Goal: Task Accomplishment & Management: Manage account settings

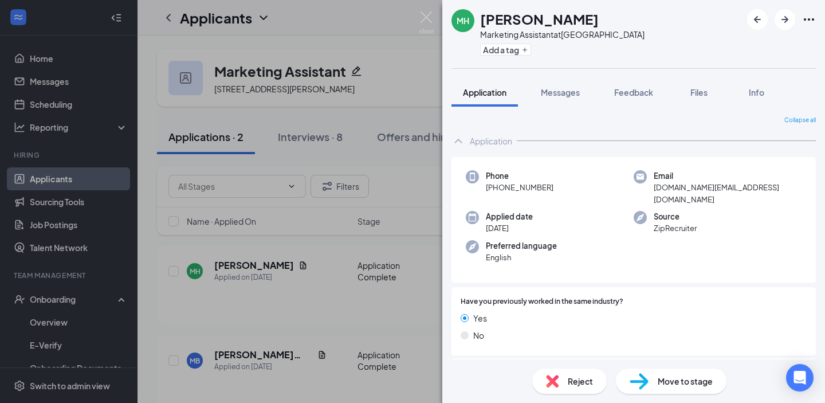
click at [564, 374] on div "Reject" at bounding box center [569, 380] width 74 height 25
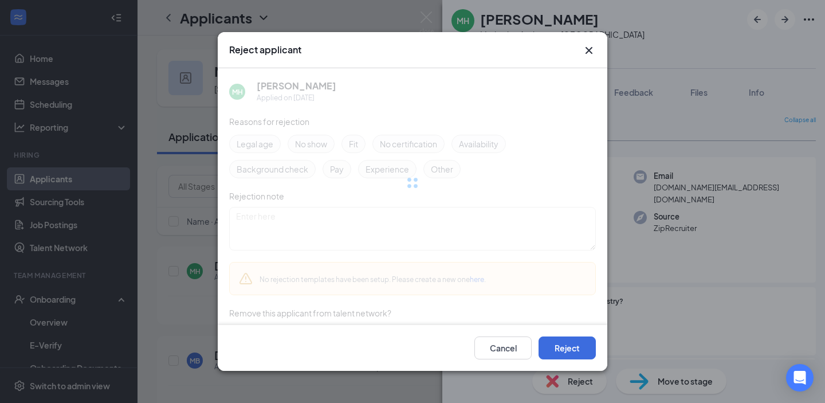
click at [357, 144] on div at bounding box center [412, 182] width 367 height 229
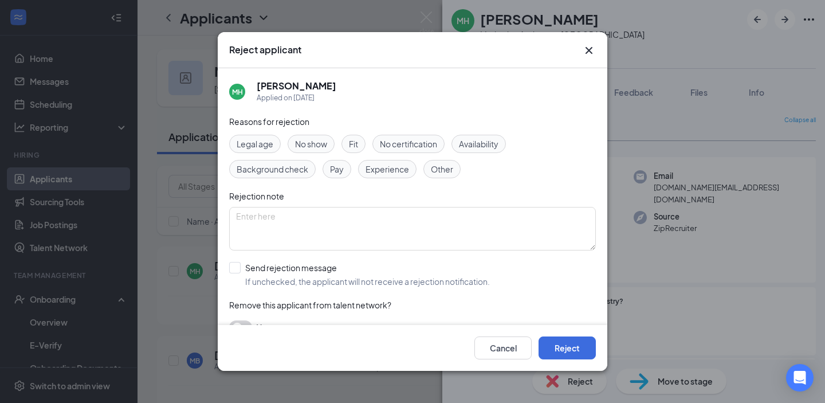
click at [355, 144] on span "Fit" at bounding box center [353, 144] width 9 height 13
click at [299, 277] on input "Send rejection message If unchecked, the applicant will not receive a rejection…" at bounding box center [359, 274] width 261 height 25
checkbox input "true"
click at [563, 351] on button "Reject" at bounding box center [567, 347] width 57 height 23
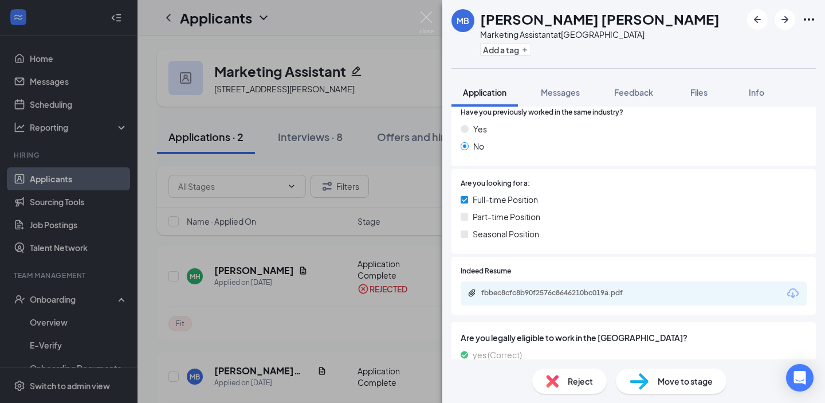
scroll to position [225, 0]
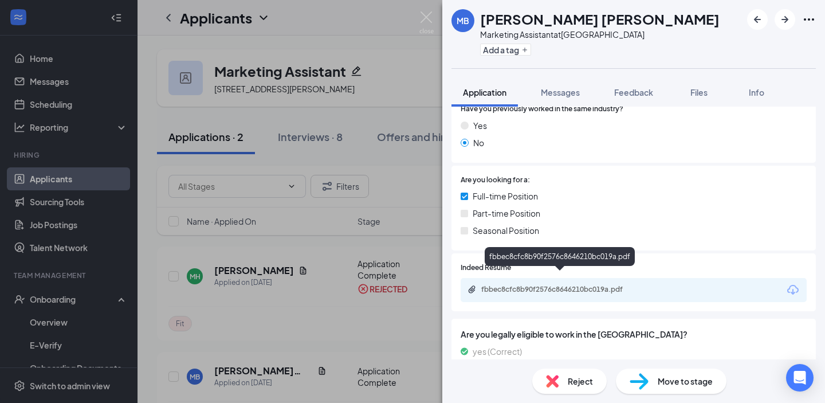
click at [558, 285] on div "fbbec8cfc8b90f2576c8646210bc019a.pdf" at bounding box center [561, 289] width 160 height 9
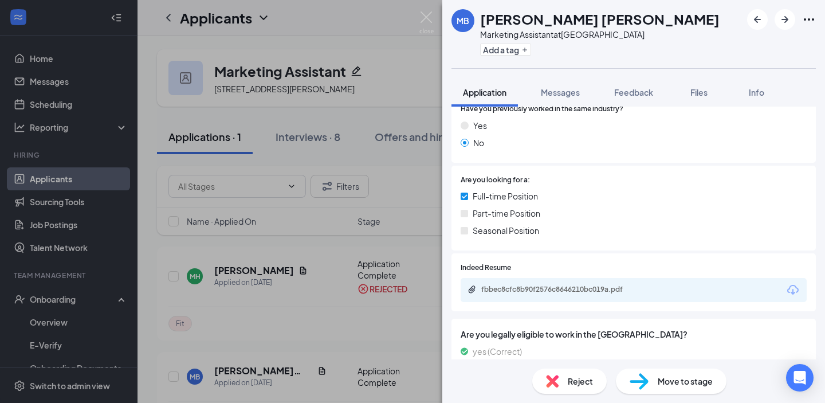
click at [547, 382] on img at bounding box center [552, 381] width 13 height 13
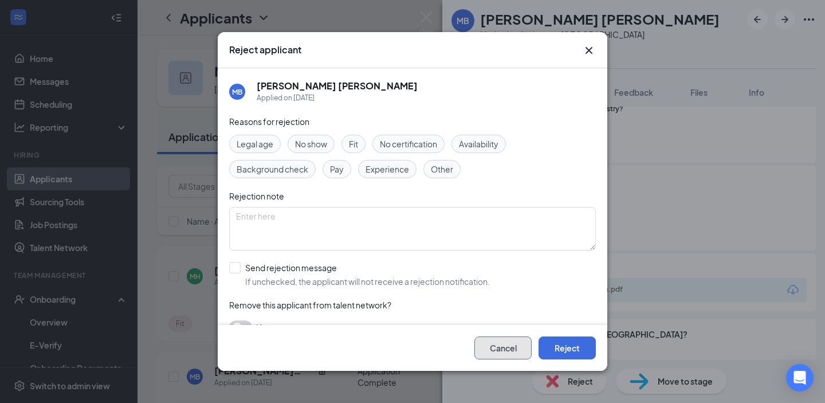
click at [505, 341] on button "Cancel" at bounding box center [502, 347] width 57 height 23
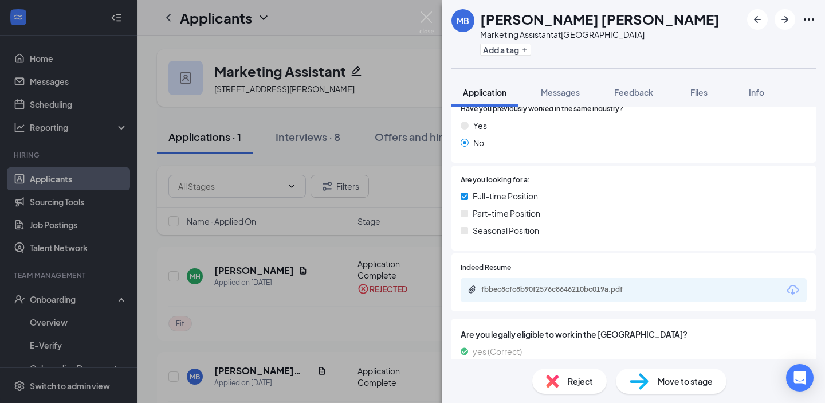
click at [674, 370] on div "Move to stage" at bounding box center [671, 380] width 111 height 25
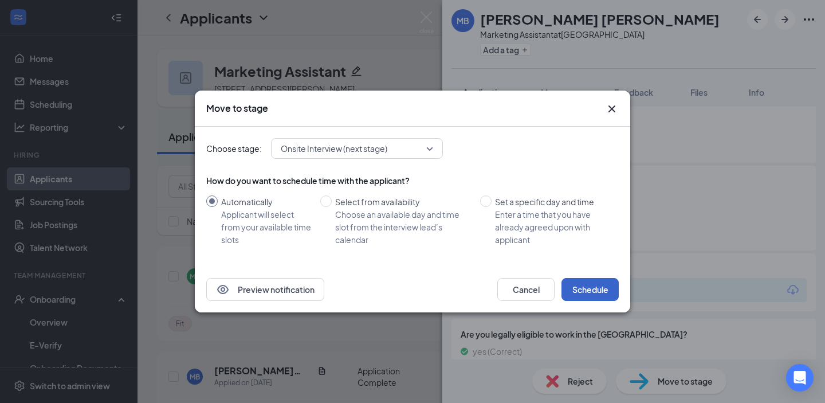
click at [579, 281] on button "Schedule" at bounding box center [590, 289] width 57 height 23
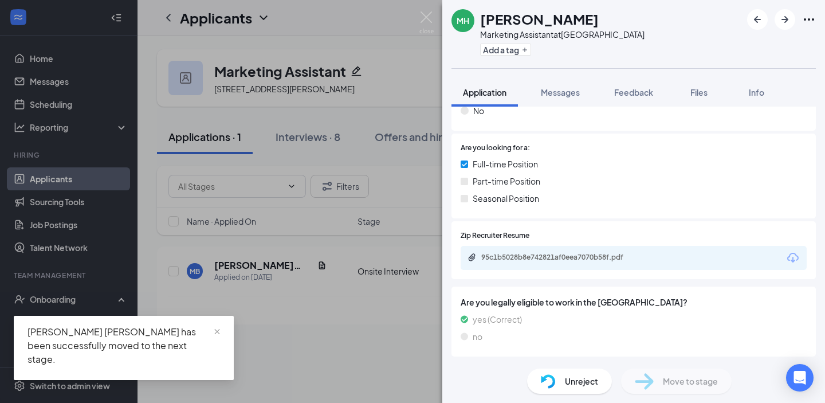
click at [399, 242] on div "[PERSON_NAME] Marketing Assistant at [GEOGRAPHIC_DATA] Add a tag Application Me…" at bounding box center [412, 201] width 825 height 403
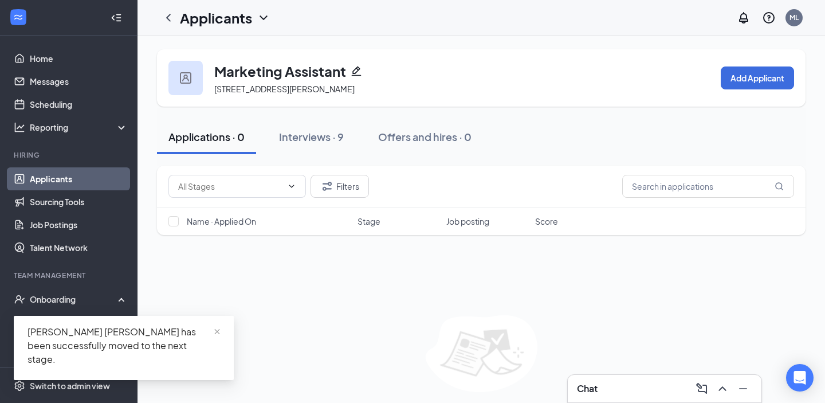
click at [84, 172] on link "Applicants" at bounding box center [79, 178] width 98 height 23
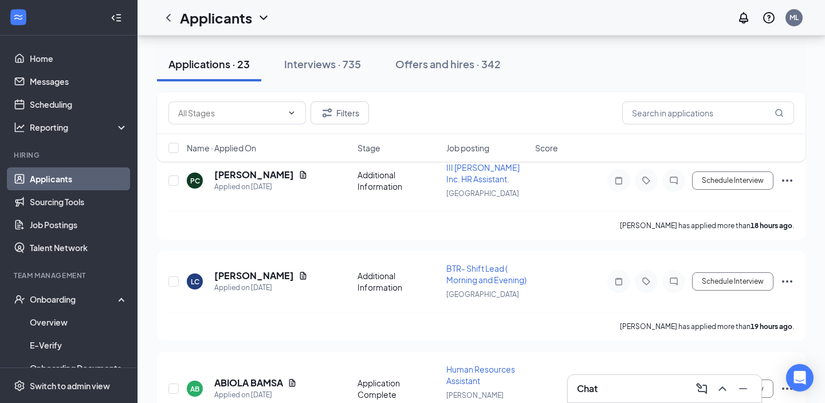
scroll to position [1257, 0]
click at [473, 261] on div "BTR- Shift Lead ( Morning and Evening)" at bounding box center [487, 272] width 82 height 23
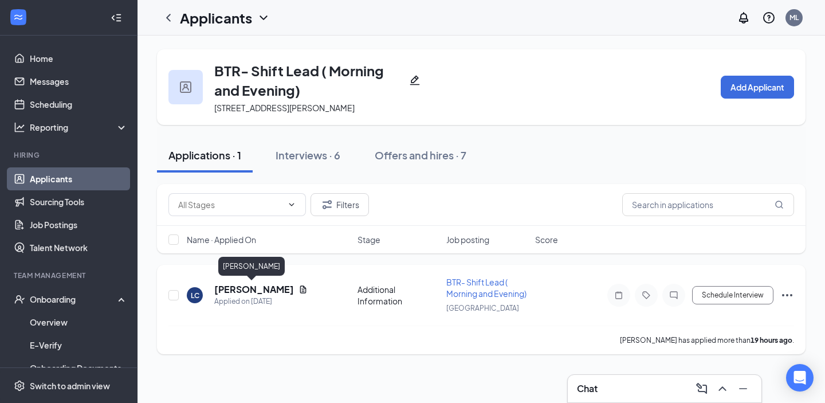
click at [248, 290] on h5 "[PERSON_NAME]" at bounding box center [254, 289] width 80 height 13
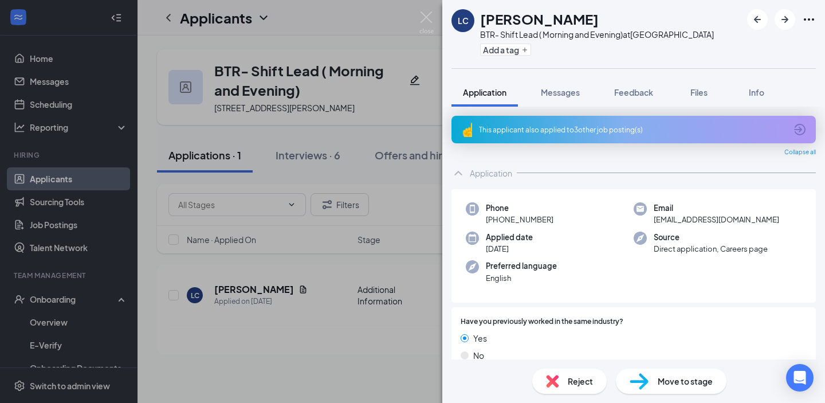
click at [574, 379] on span "Reject" at bounding box center [580, 381] width 25 height 13
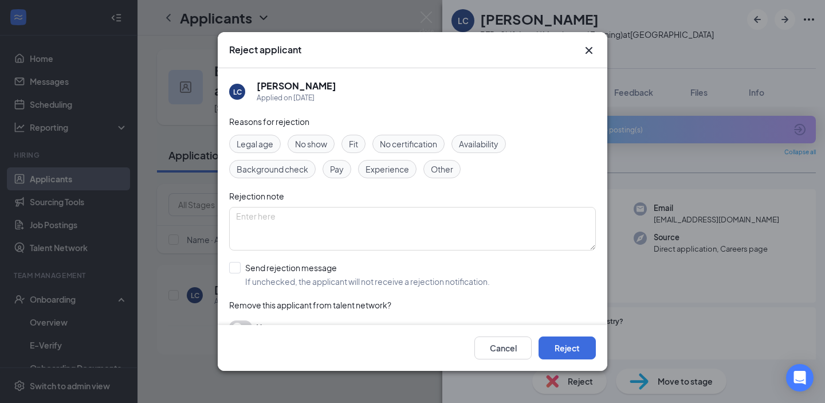
click at [354, 149] on span "Fit" at bounding box center [353, 144] width 9 height 13
click at [286, 276] on input "Send rejection message If unchecked, the applicant will not receive a rejection…" at bounding box center [359, 274] width 261 height 25
checkbox input "true"
click at [555, 348] on button "Reject" at bounding box center [567, 347] width 57 height 23
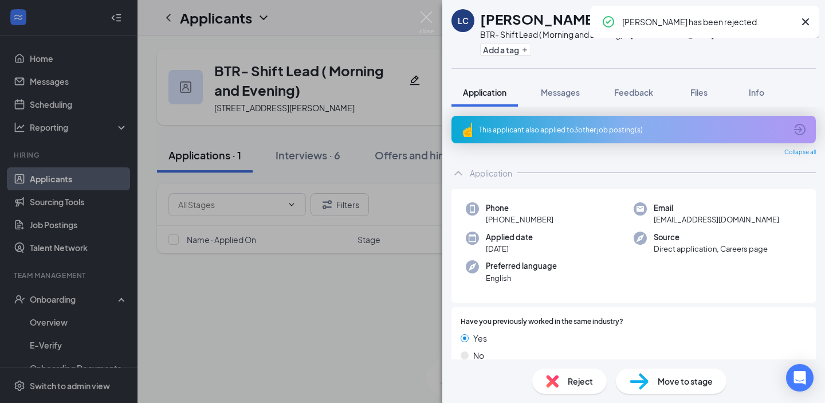
click at [164, 234] on div "[PERSON_NAME] BTR- Shift Lead ( Morning and Evening) at [GEOGRAPHIC_DATA] Add a…" at bounding box center [412, 201] width 825 height 403
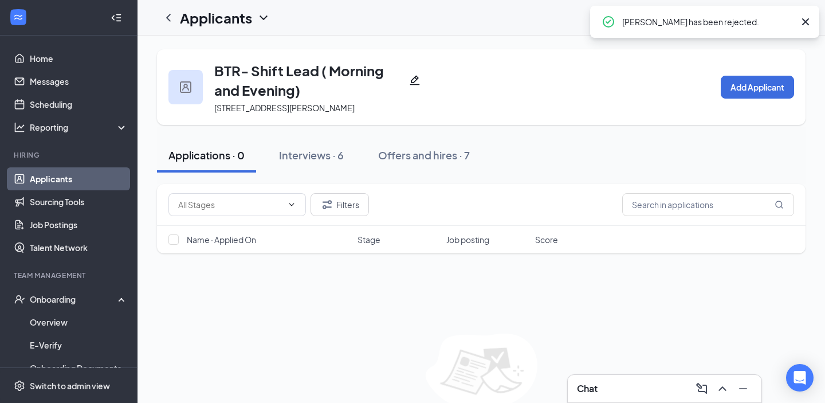
click at [68, 177] on link "Applicants" at bounding box center [79, 178] width 98 height 23
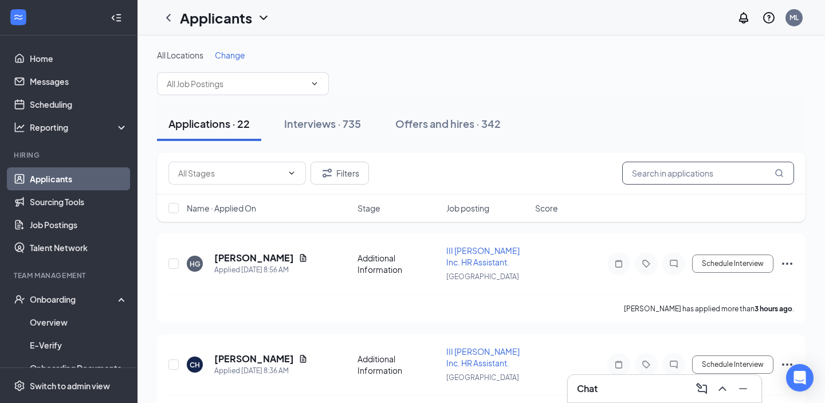
click at [652, 178] on input "text" at bounding box center [708, 173] width 172 height 23
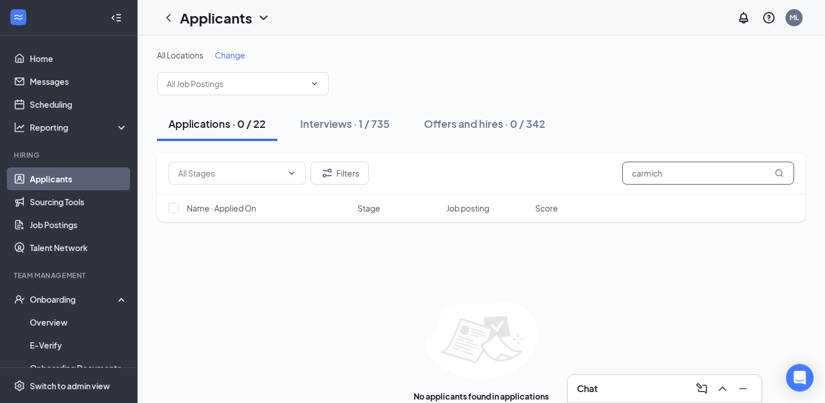
scroll to position [24, 0]
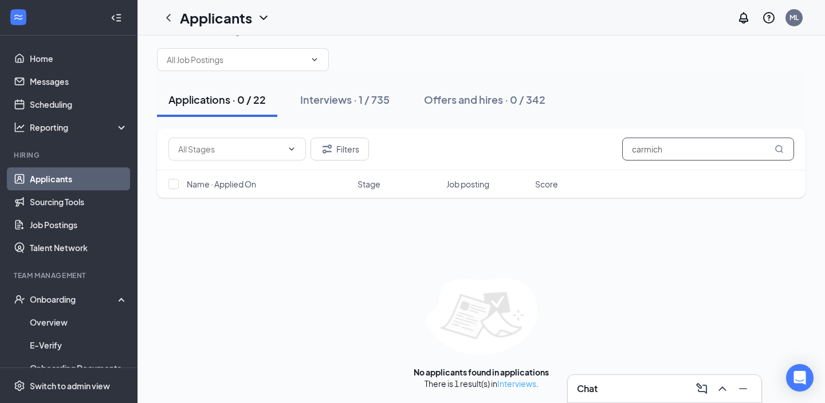
type input "carmich"
click at [527, 380] on link "Interviews" at bounding box center [516, 383] width 39 height 10
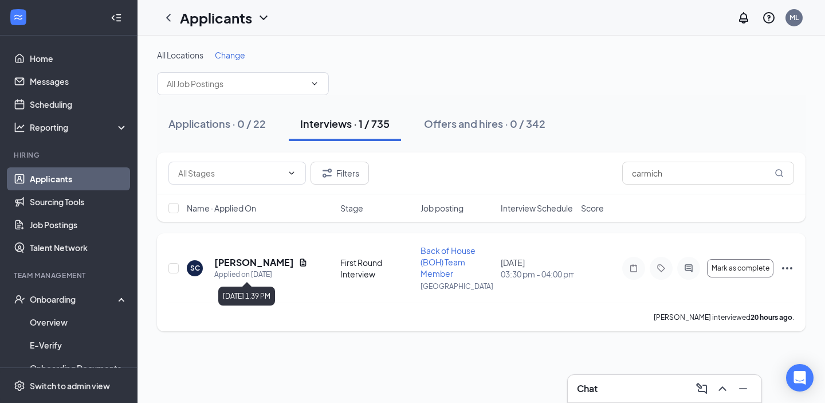
click at [237, 269] on div "Applied on [DATE]" at bounding box center [260, 274] width 93 height 11
click at [237, 259] on h5 "[PERSON_NAME]" at bounding box center [254, 262] width 80 height 13
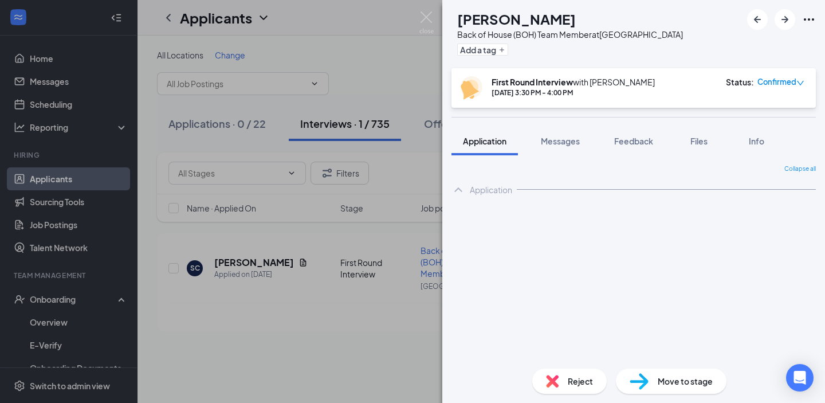
click at [568, 382] on span "Reject" at bounding box center [580, 381] width 25 height 13
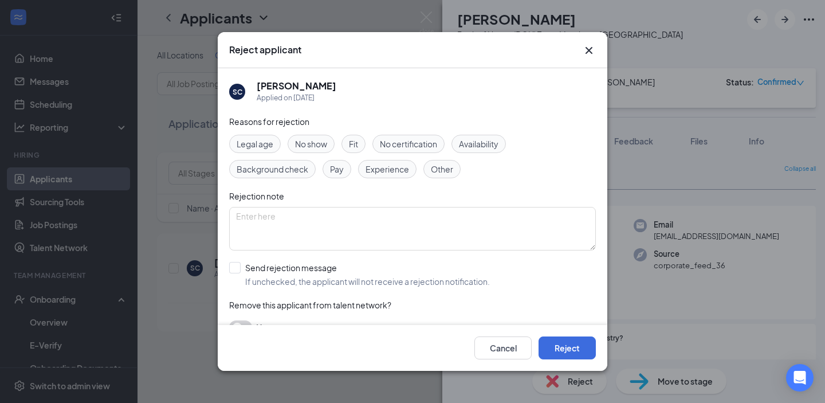
click at [340, 152] on div "Legal age No show Fit No certification Availability Background check Pay Experi…" at bounding box center [412, 157] width 367 height 44
click at [345, 150] on div "Fit" at bounding box center [353, 144] width 24 height 18
click at [281, 275] on input "Send rejection message If unchecked, the applicant will not receive a rejection…" at bounding box center [359, 274] width 261 height 25
checkbox input "true"
click at [563, 339] on button "Reject" at bounding box center [567, 347] width 57 height 23
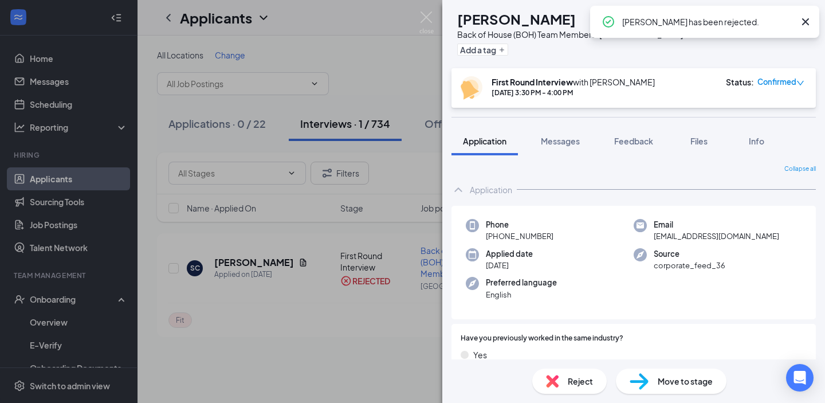
click at [295, 247] on div "SC [PERSON_NAME] Back of House (BOH) Team Member at [GEOGRAPHIC_DATA] Add a tag…" at bounding box center [412, 201] width 825 height 403
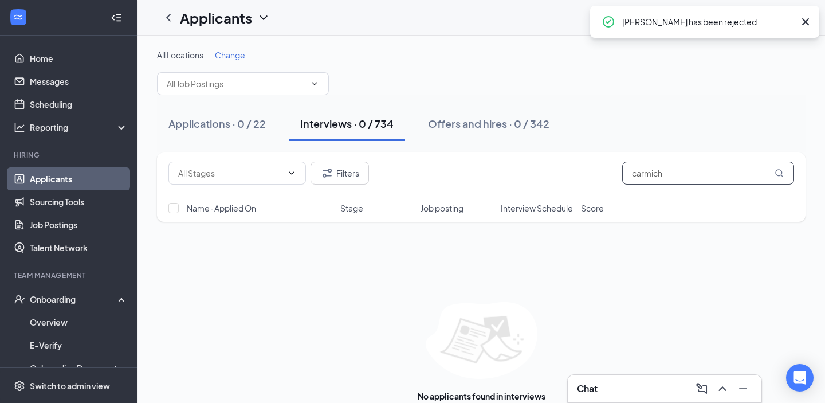
click at [677, 169] on input "carmich" at bounding box center [708, 173] width 172 height 23
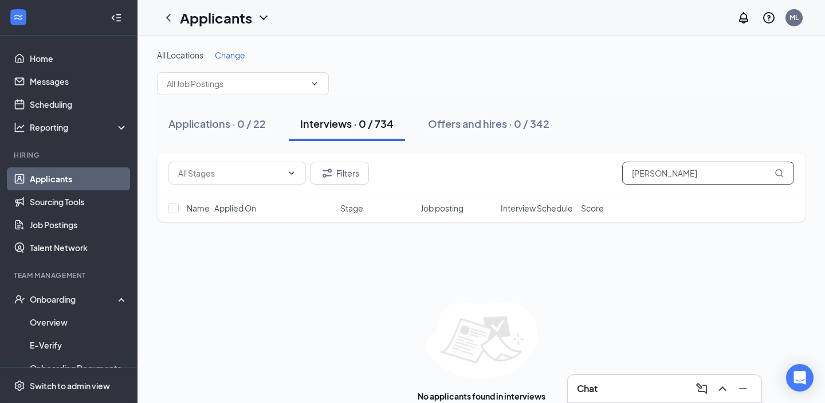
type input "[PERSON_NAME]"
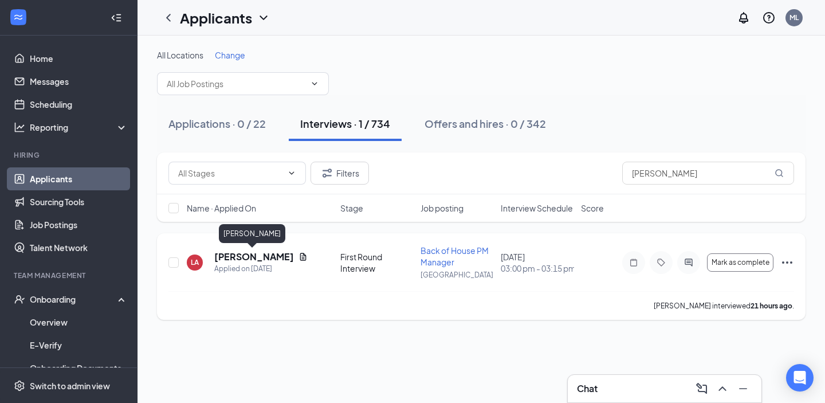
click at [252, 253] on h5 "[PERSON_NAME]" at bounding box center [254, 256] width 80 height 13
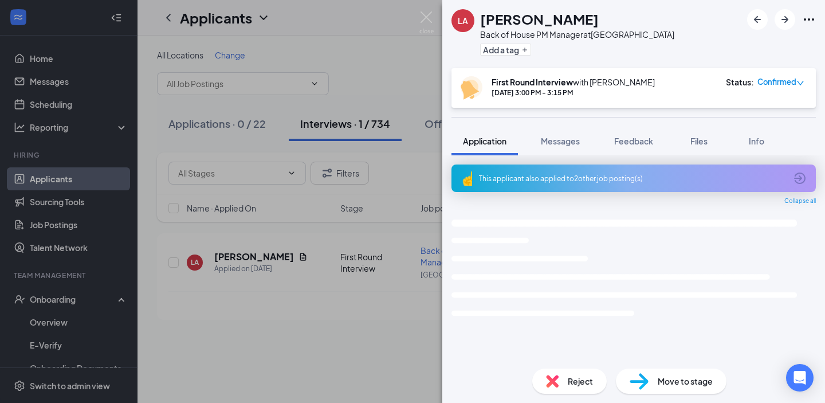
click at [576, 383] on span "Reject" at bounding box center [580, 381] width 25 height 13
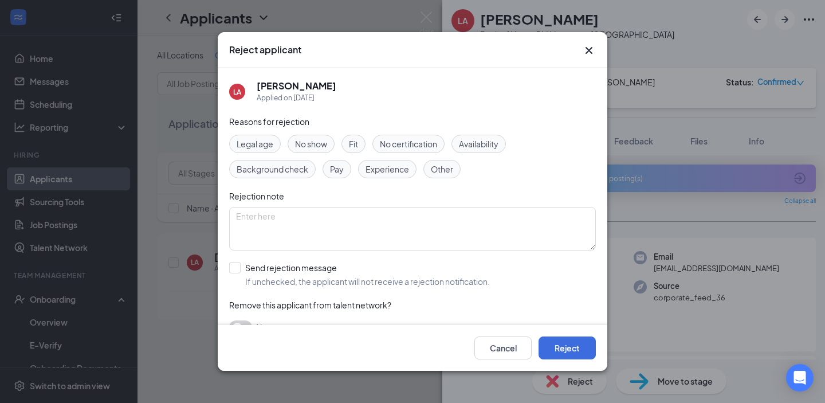
click at [357, 140] on span "Fit" at bounding box center [353, 144] width 9 height 13
click at [300, 270] on input "Send rejection message If unchecked, the applicant will not receive a rejection…" at bounding box center [359, 274] width 261 height 25
checkbox input "true"
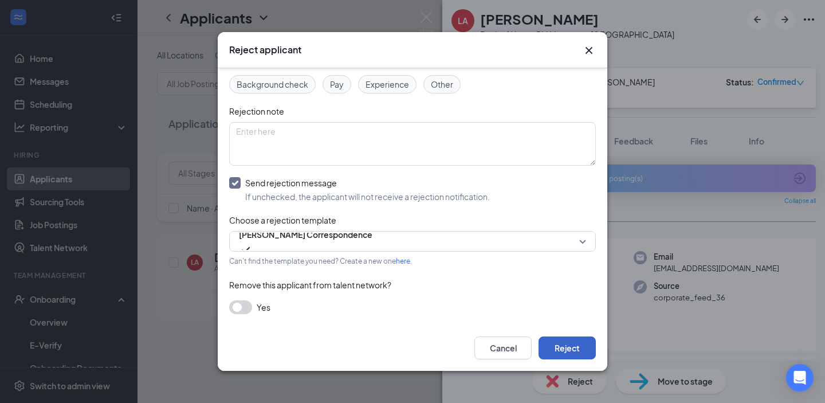
click at [555, 341] on button "Reject" at bounding box center [567, 347] width 57 height 23
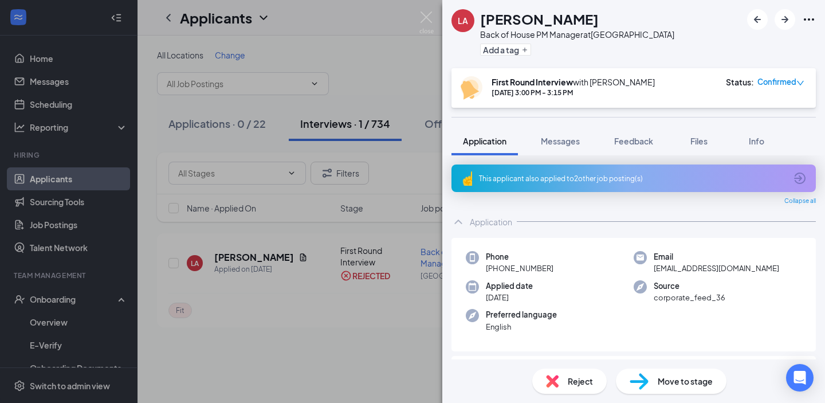
click at [245, 320] on div "LA [PERSON_NAME] Back of House PM Manager at [GEOGRAPHIC_DATA] Add a tag First …" at bounding box center [412, 201] width 825 height 403
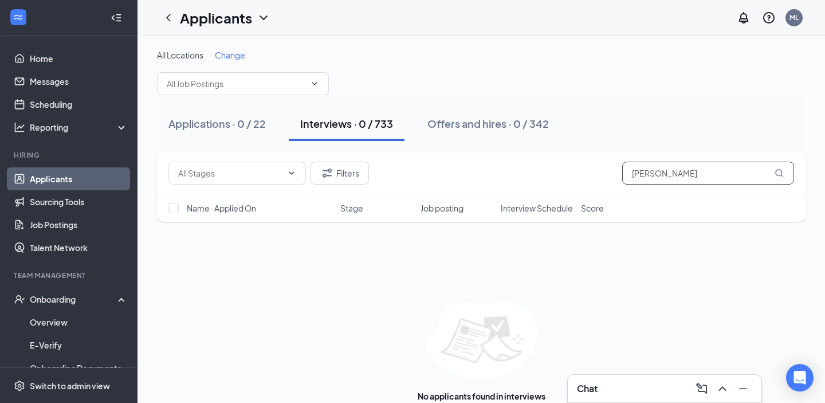
click at [640, 177] on input "[PERSON_NAME]" at bounding box center [708, 173] width 172 height 23
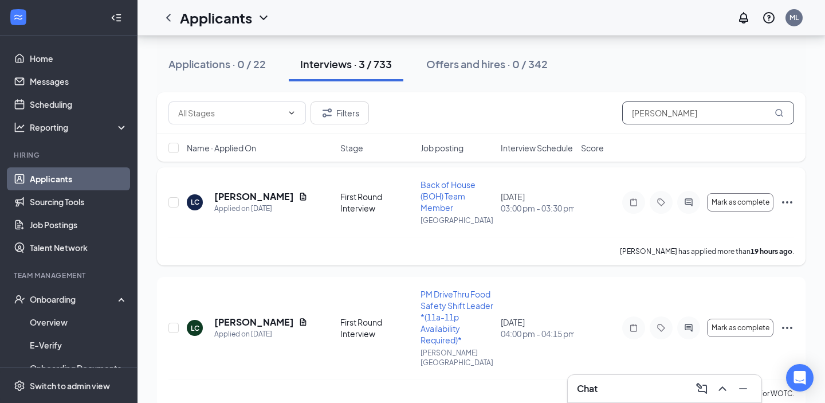
scroll to position [184, 0]
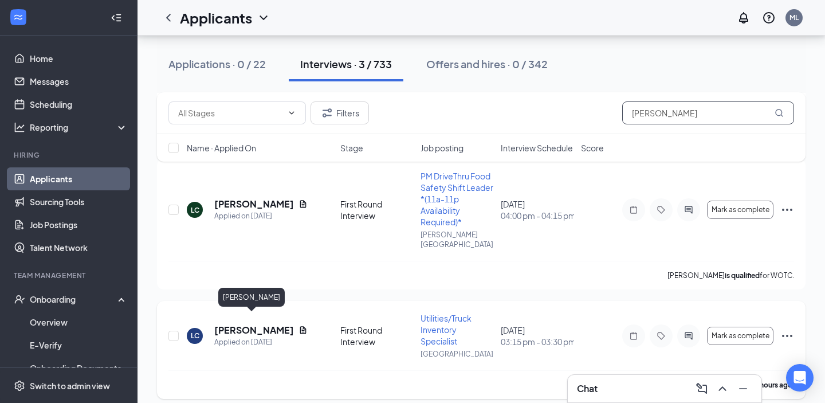
type input "[PERSON_NAME]"
click at [248, 324] on h5 "[PERSON_NAME]" at bounding box center [254, 330] width 80 height 13
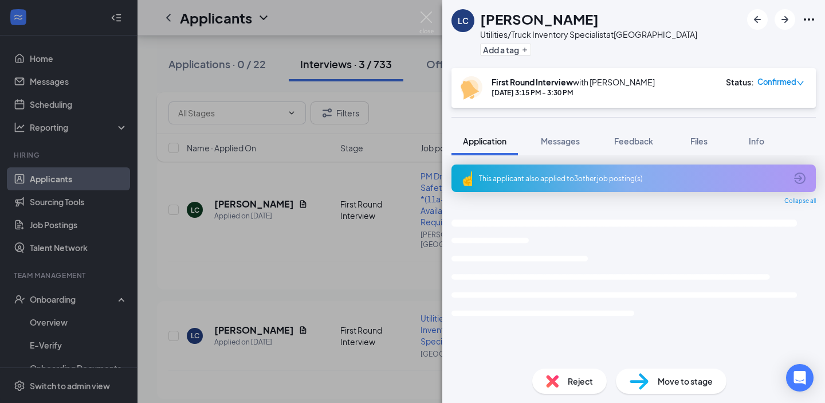
click at [570, 372] on div "Reject" at bounding box center [569, 380] width 74 height 25
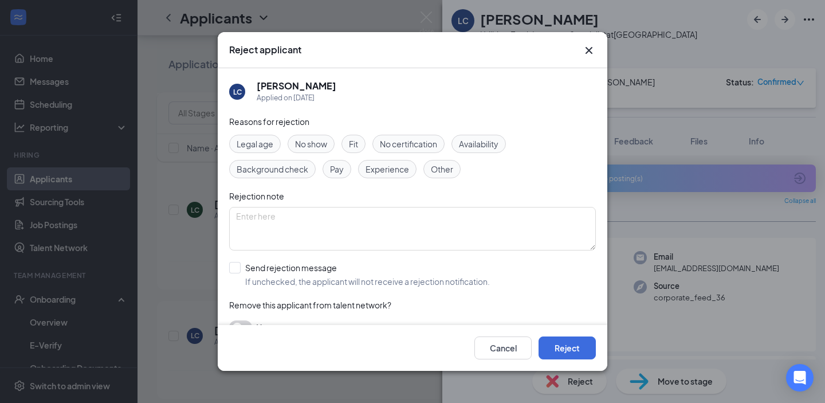
click at [360, 146] on div "Fit" at bounding box center [353, 144] width 24 height 18
click at [301, 272] on input "Send rejection message If unchecked, the applicant will not receive a rejection…" at bounding box center [359, 274] width 261 height 25
checkbox input "true"
click at [568, 343] on button "Reject" at bounding box center [567, 347] width 57 height 23
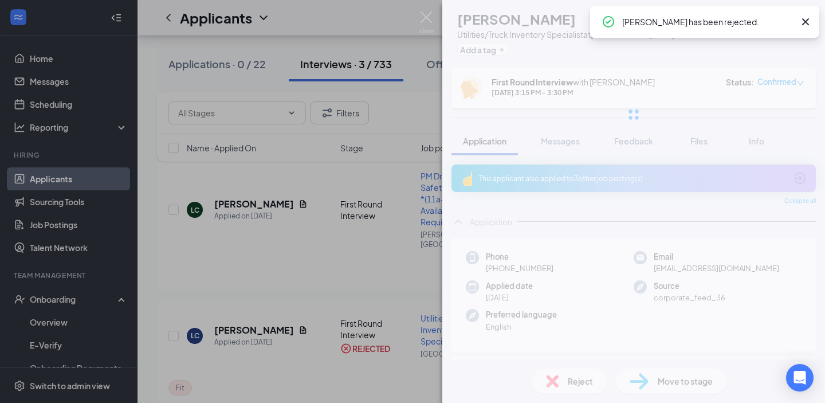
click at [356, 296] on div "[PERSON_NAME] Utilities/Truck Inventory Specialist at [GEOGRAPHIC_DATA] Add a t…" at bounding box center [412, 201] width 825 height 403
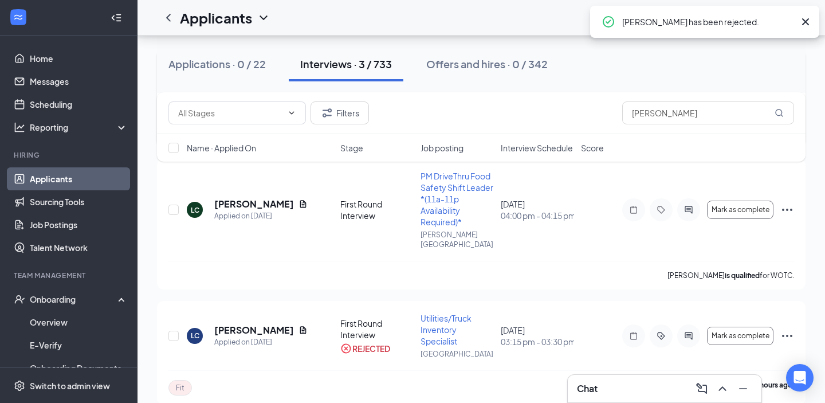
scroll to position [74, 0]
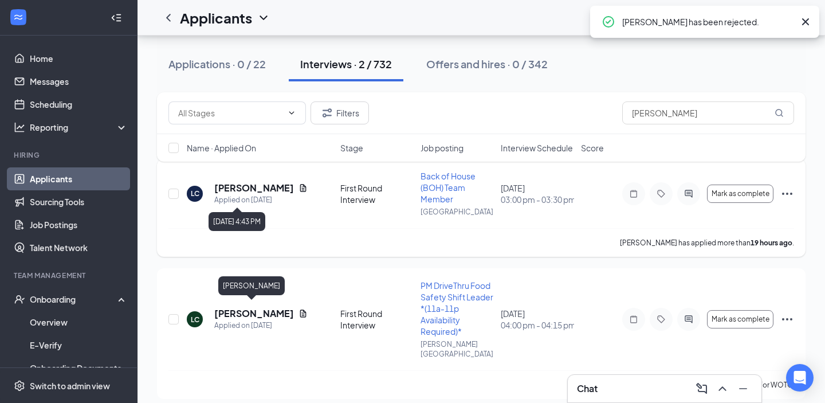
click at [266, 197] on div "Applied on [DATE]" at bounding box center [260, 199] width 93 height 11
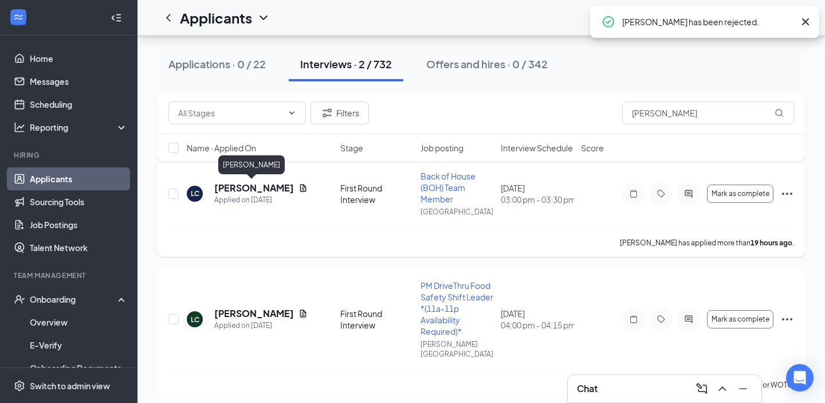
click at [263, 191] on h5 "[PERSON_NAME]" at bounding box center [254, 188] width 80 height 13
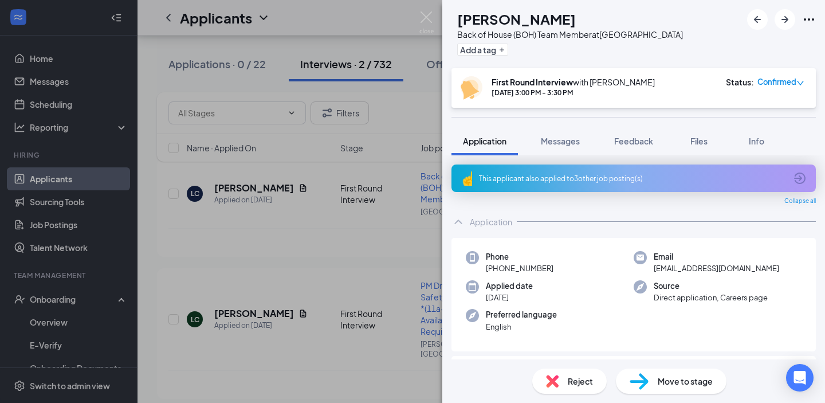
click at [554, 368] on div "Reject" at bounding box center [569, 380] width 74 height 25
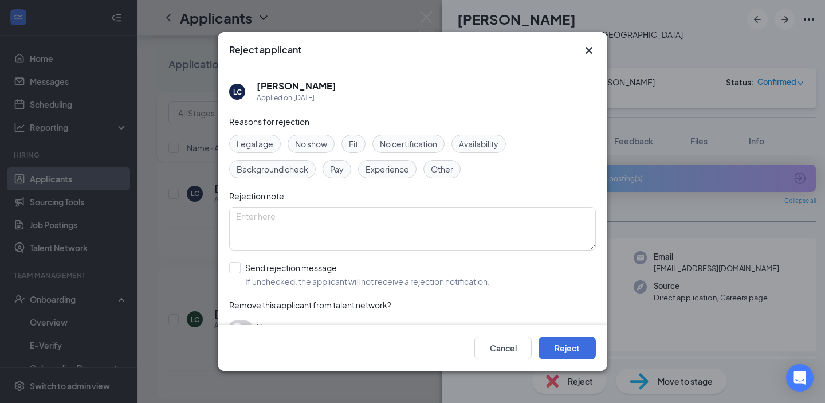
scroll to position [21, 0]
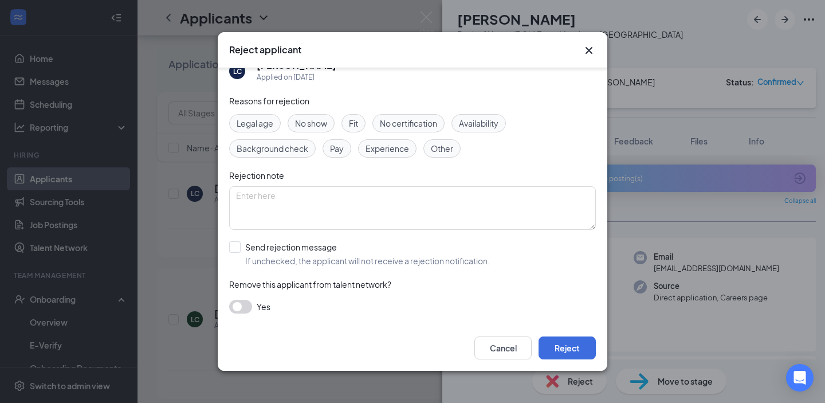
click at [351, 116] on div "Fit" at bounding box center [353, 123] width 24 height 18
click at [256, 249] on input "Send rejection message If unchecked, the applicant will not receive a rejection…" at bounding box center [359, 253] width 261 height 25
checkbox input "true"
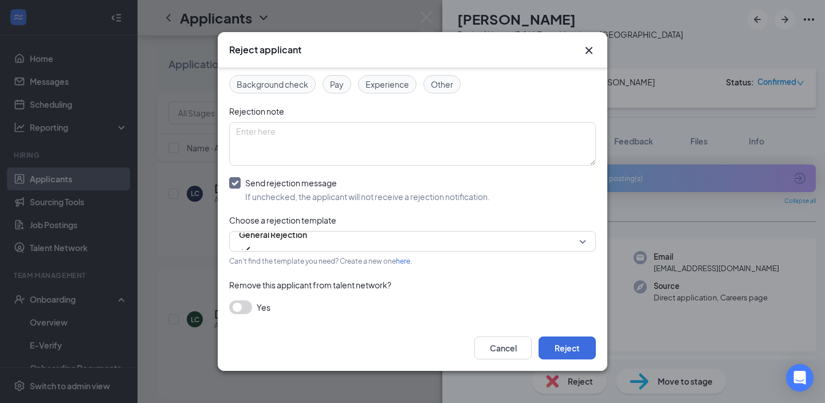
click at [246, 302] on button "button" at bounding box center [240, 307] width 23 height 14
click at [562, 340] on button "Reject" at bounding box center [567, 347] width 57 height 23
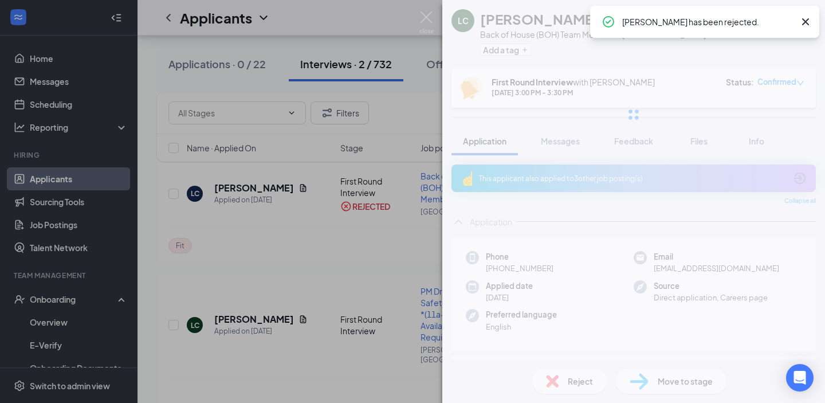
click at [406, 320] on div "[PERSON_NAME] Back of House (BOH) Team Member at [GEOGRAPHIC_DATA] Add a tag Fi…" at bounding box center [412, 201] width 825 height 403
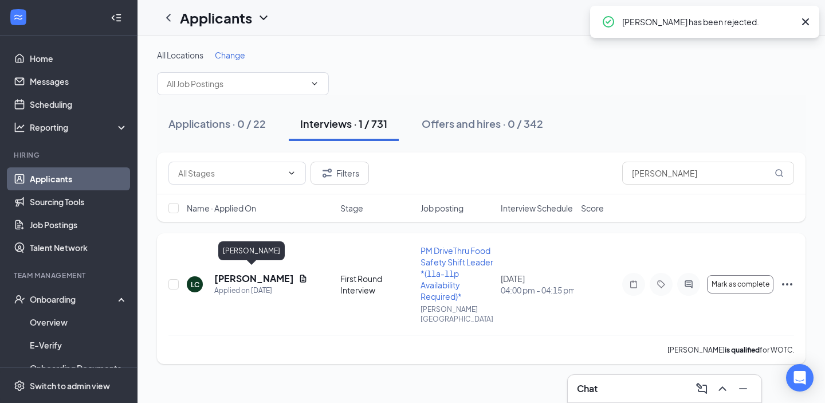
click at [242, 274] on h5 "[PERSON_NAME]" at bounding box center [254, 278] width 80 height 13
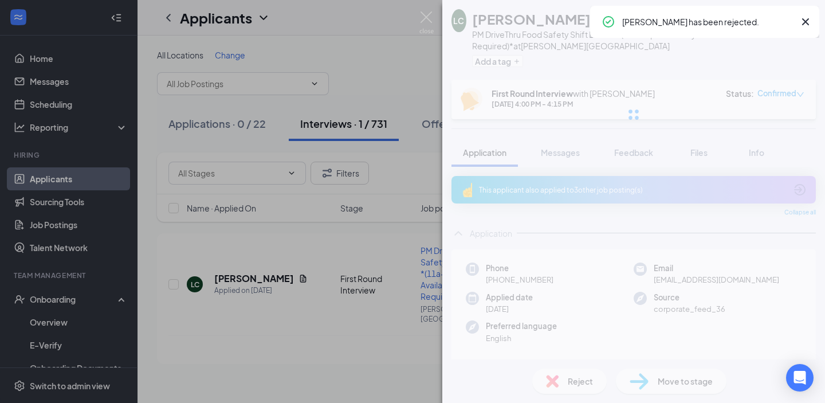
click at [569, 382] on div "[PERSON_NAME] ✔ WOTC PM DriveThru Food Safety Shift Leader *(11a-11p Availabili…" at bounding box center [633, 201] width 383 height 403
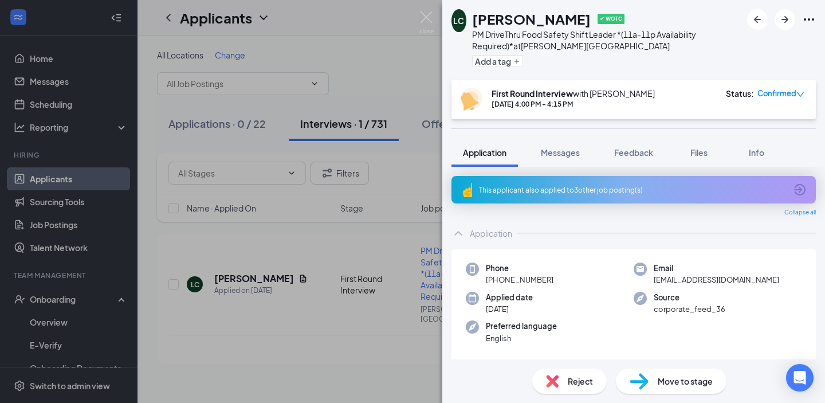
click at [569, 382] on span "Reject" at bounding box center [580, 381] width 25 height 13
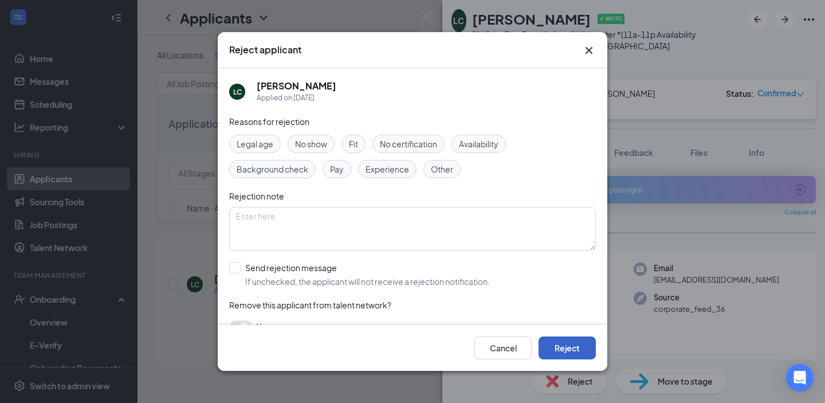
click at [554, 345] on button "Reject" at bounding box center [567, 347] width 57 height 23
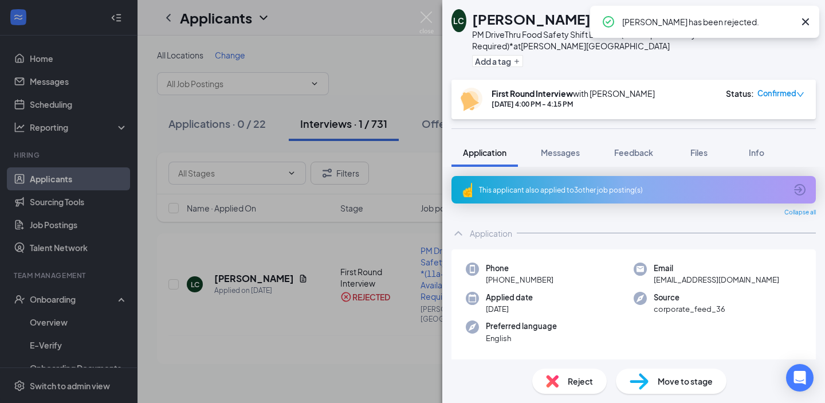
click at [246, 265] on div "[PERSON_NAME] ✔ WOTC PM DriveThru Food Safety Shift Leader *(11a-11p Availabili…" at bounding box center [412, 201] width 825 height 403
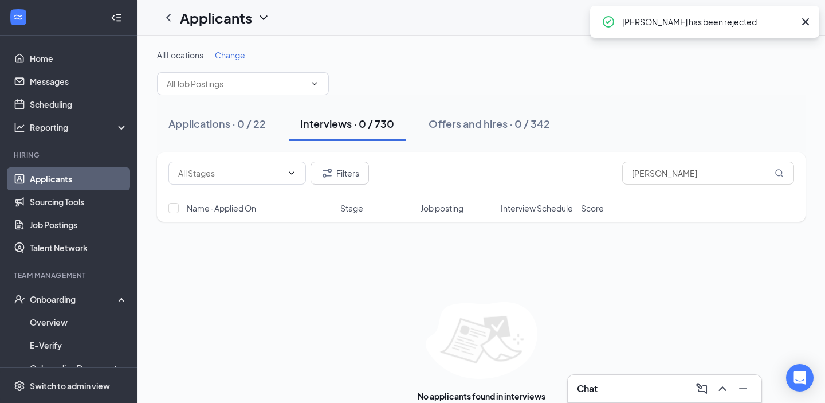
click at [109, 182] on link "Applicants" at bounding box center [79, 178] width 98 height 23
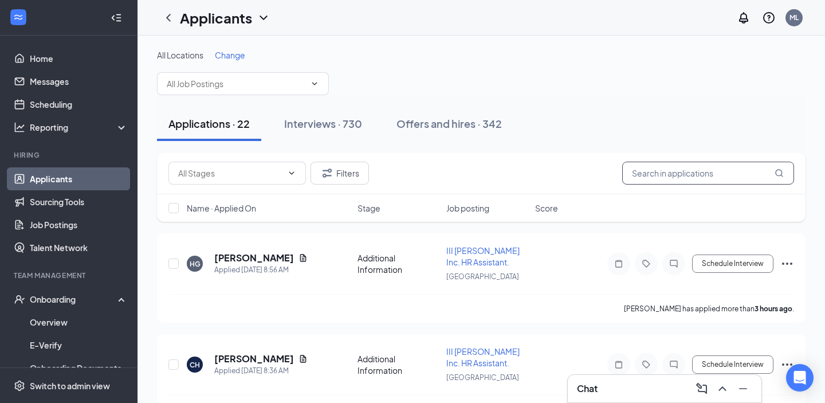
click at [647, 167] on input "text" at bounding box center [708, 173] width 172 height 23
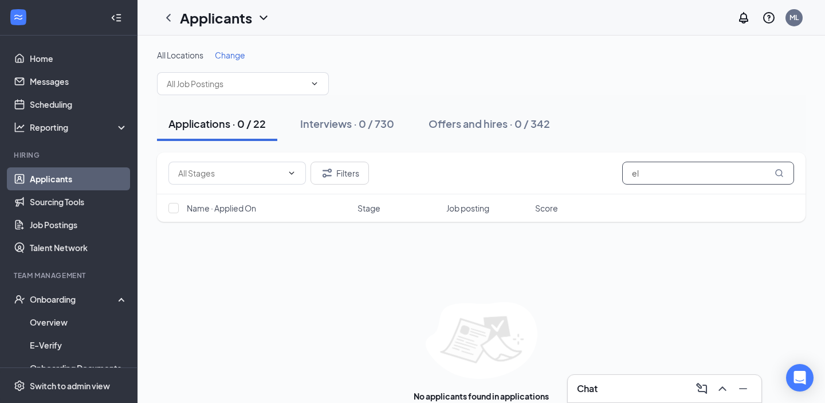
type input "e"
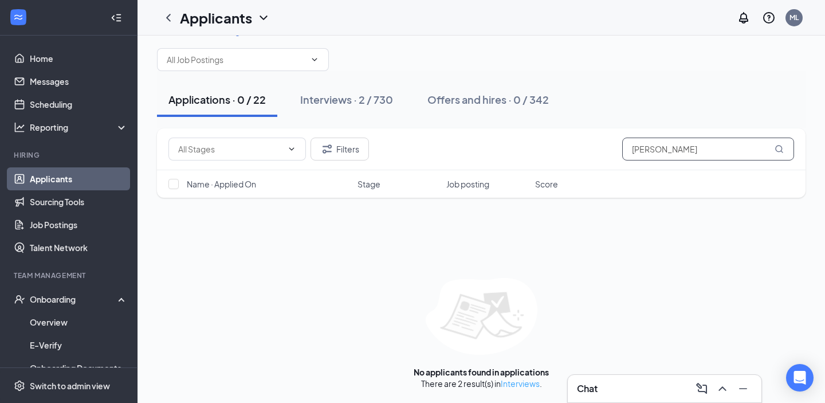
type input "[PERSON_NAME]"
click at [527, 380] on link "Interviews" at bounding box center [520, 383] width 39 height 10
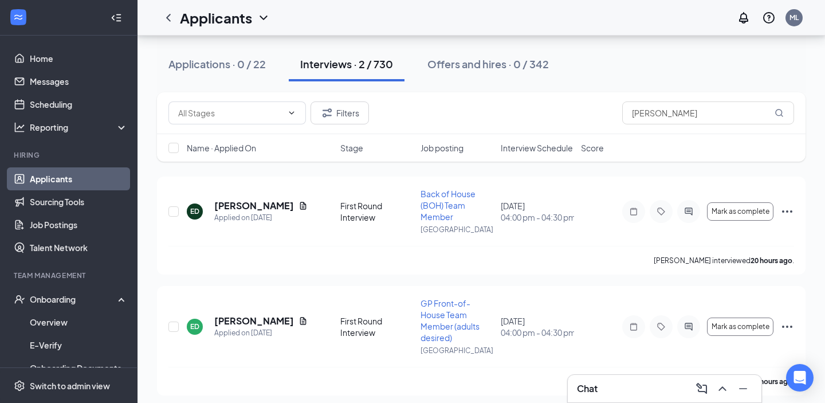
scroll to position [63, 0]
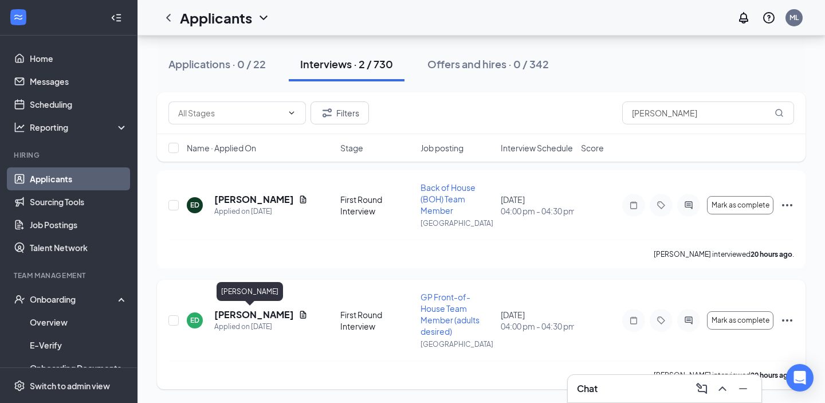
click at [252, 316] on h5 "[PERSON_NAME]" at bounding box center [254, 314] width 80 height 13
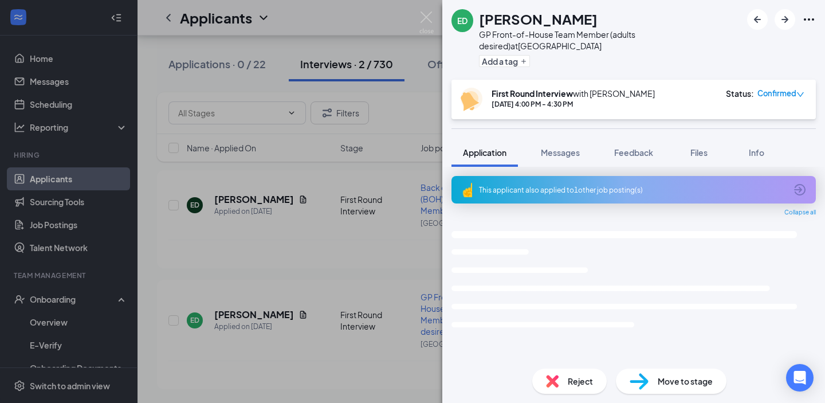
click at [570, 385] on span "Reject" at bounding box center [580, 381] width 25 height 13
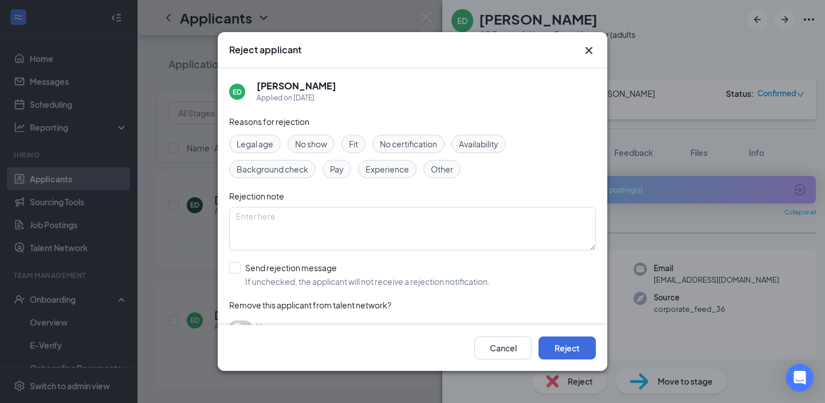
click at [361, 140] on div "Fit" at bounding box center [353, 144] width 24 height 18
click at [270, 268] on input "Send rejection message If unchecked, the applicant will not receive a rejection…" at bounding box center [359, 274] width 261 height 25
checkbox input "true"
click at [578, 349] on button "Reject" at bounding box center [567, 347] width 57 height 23
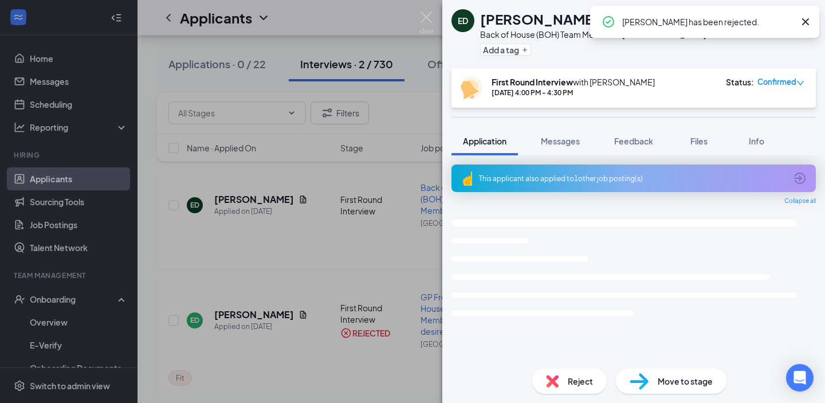
click at [363, 319] on div "ED [PERSON_NAME] Back of House (BOH) Team Member at [GEOGRAPHIC_DATA] Add a tag…" at bounding box center [412, 201] width 825 height 403
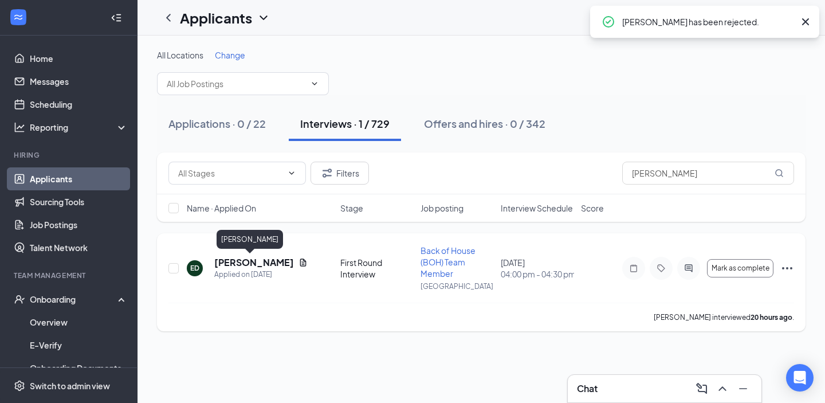
click at [244, 262] on h5 "[PERSON_NAME]" at bounding box center [254, 262] width 80 height 13
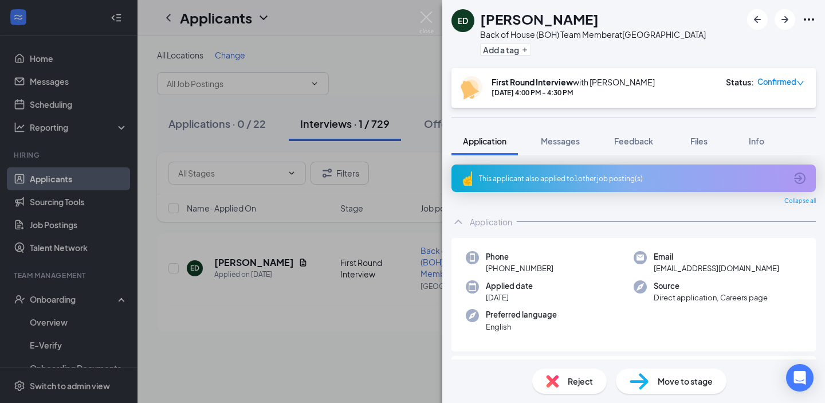
click at [580, 376] on span "Reject" at bounding box center [580, 381] width 25 height 13
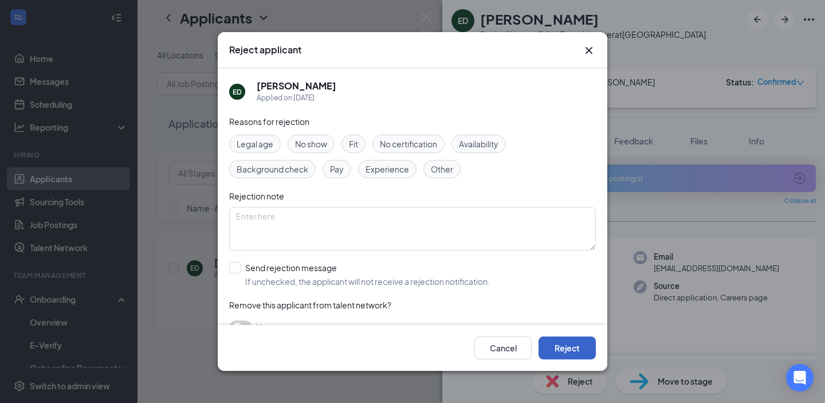
click at [564, 345] on button "Reject" at bounding box center [567, 347] width 57 height 23
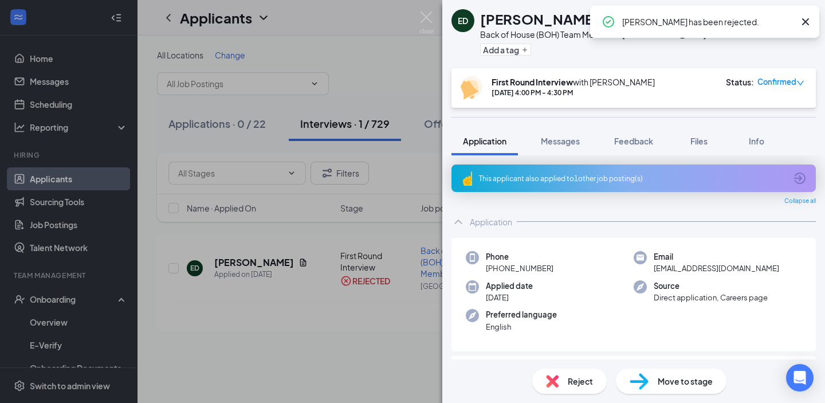
click at [189, 308] on div "ED [PERSON_NAME] Back of House (BOH) Team Member at [GEOGRAPHIC_DATA] Add a tag…" at bounding box center [412, 201] width 825 height 403
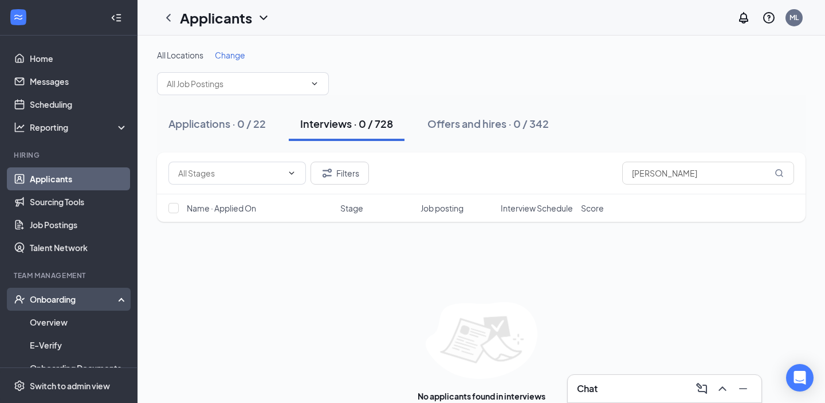
click at [85, 299] on div "Onboarding" at bounding box center [74, 298] width 88 height 11
click at [78, 305] on div "Onboarding" at bounding box center [69, 299] width 138 height 23
click at [73, 321] on link "Overview" at bounding box center [79, 322] width 98 height 23
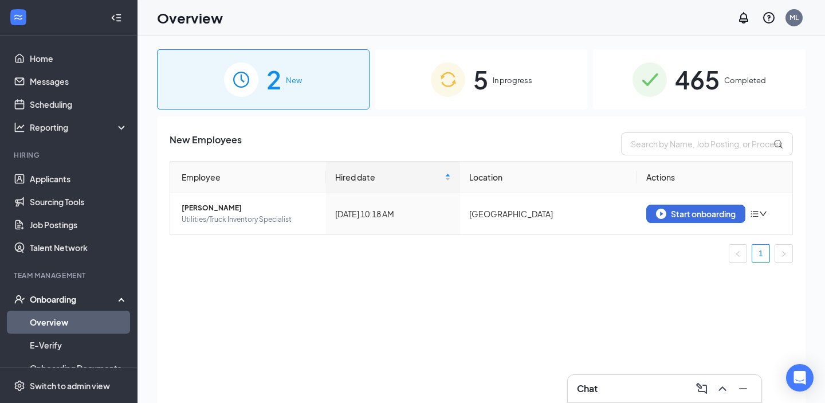
click at [474, 101] on div "5 In progress" at bounding box center [481, 79] width 213 height 60
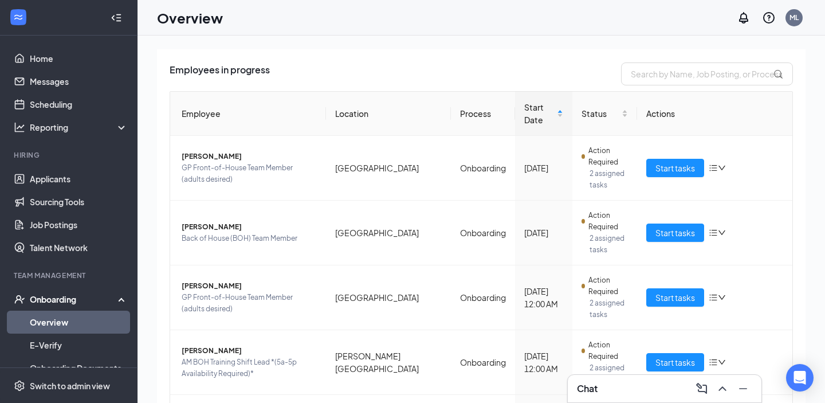
scroll to position [96, 0]
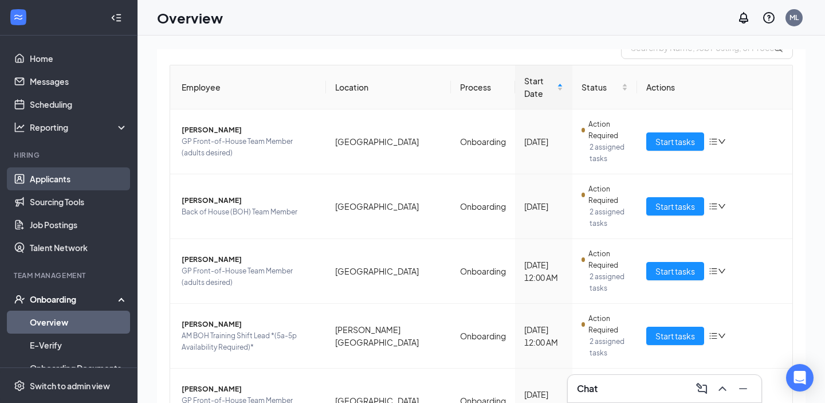
click at [64, 176] on link "Applicants" at bounding box center [79, 178] width 98 height 23
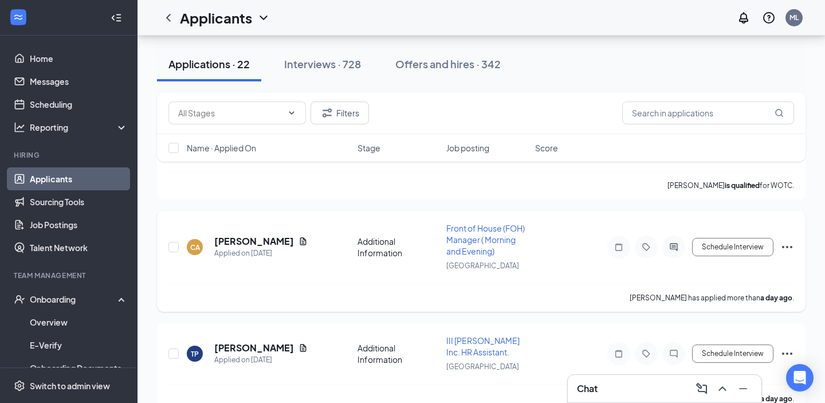
scroll to position [1464, 0]
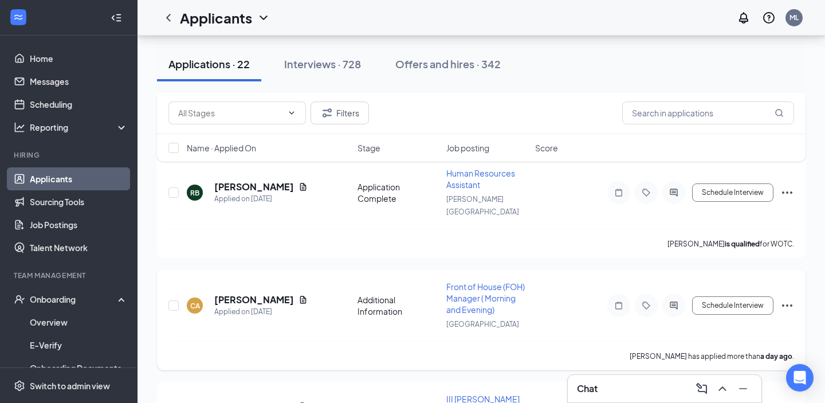
click at [466, 281] on span "Front of House (FOH) Manager ( Morning and Evening)" at bounding box center [485, 297] width 78 height 33
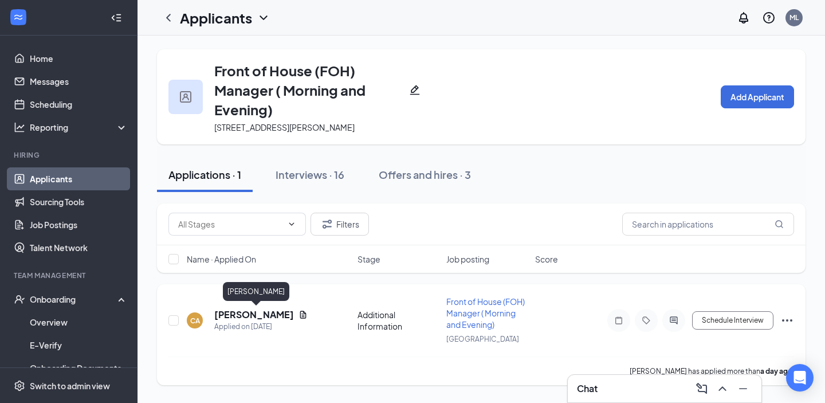
click at [273, 309] on h5 "[PERSON_NAME]" at bounding box center [254, 314] width 80 height 13
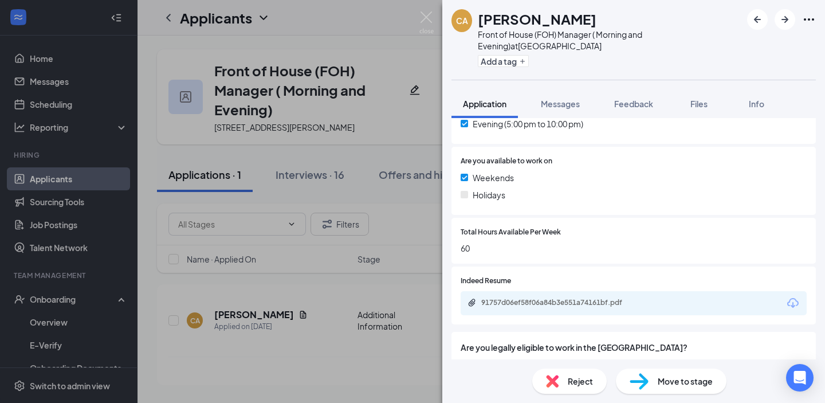
scroll to position [425, 0]
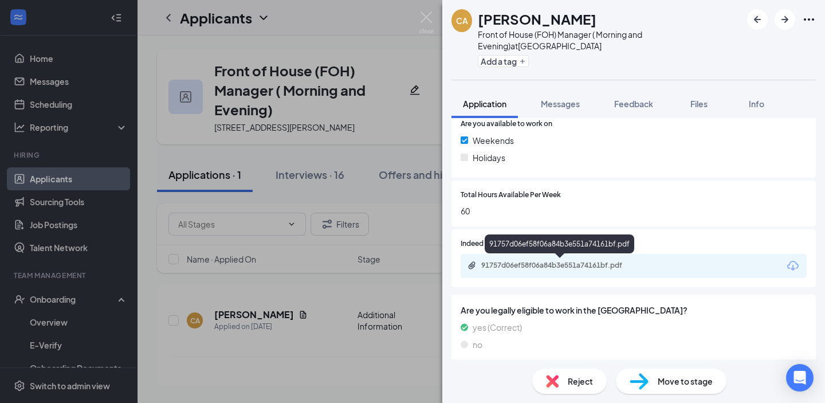
click at [585, 268] on div "91757d06ef58f06a84b3e551a74161bf.pdf" at bounding box center [561, 265] width 160 height 9
click at [556, 370] on div "Reject" at bounding box center [569, 380] width 74 height 25
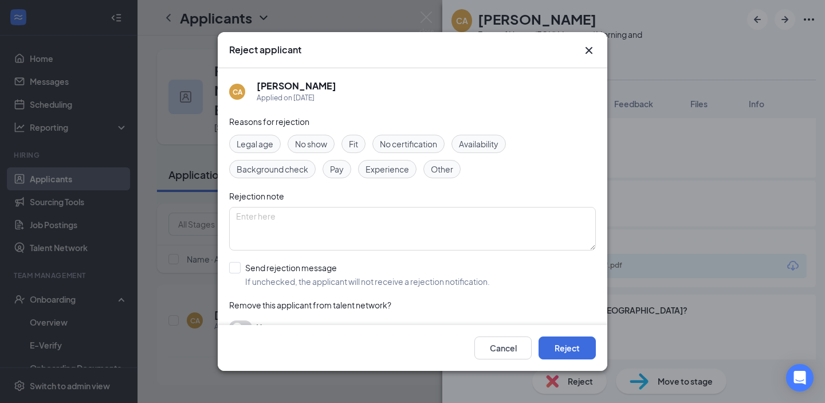
click at [347, 150] on div "Fit" at bounding box center [353, 144] width 24 height 18
click at [286, 274] on input "Send rejection message If unchecked, the applicant will not receive a rejection…" at bounding box center [359, 274] width 261 height 25
checkbox input "true"
click at [561, 345] on button "Reject" at bounding box center [567, 347] width 57 height 23
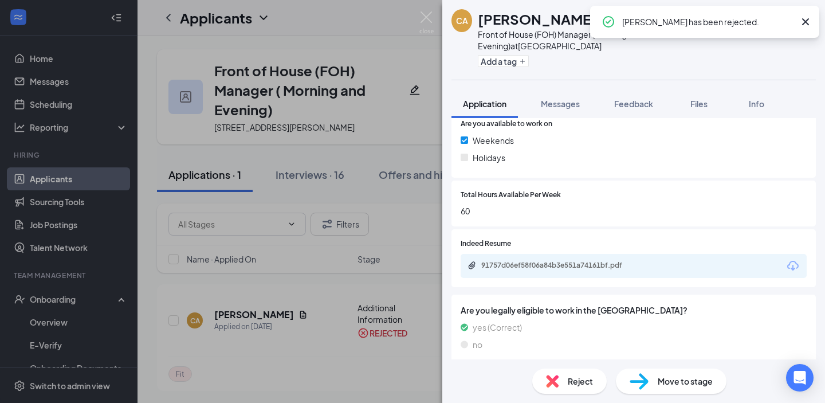
click at [262, 260] on div "CA [PERSON_NAME] Front of House (FOH) Manager ( Morning and Evening) at [GEOGRA…" at bounding box center [412, 201] width 825 height 403
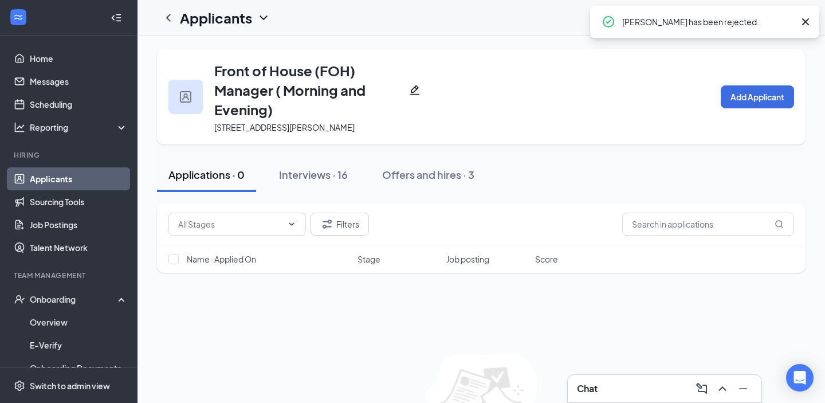
click at [88, 185] on link "Applicants" at bounding box center [79, 178] width 98 height 23
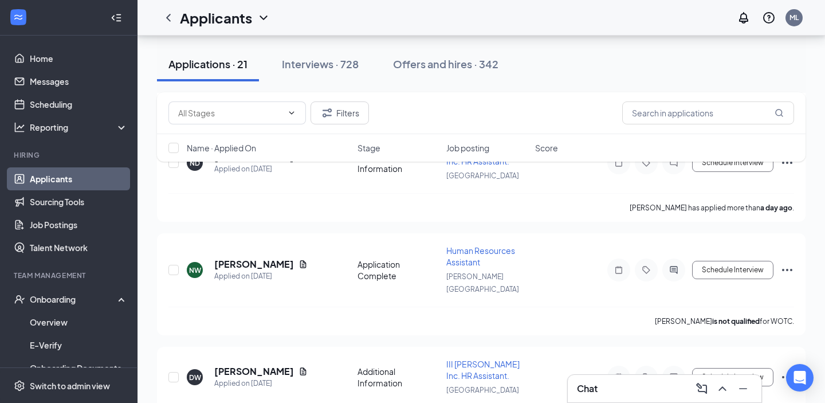
scroll to position [1945, 0]
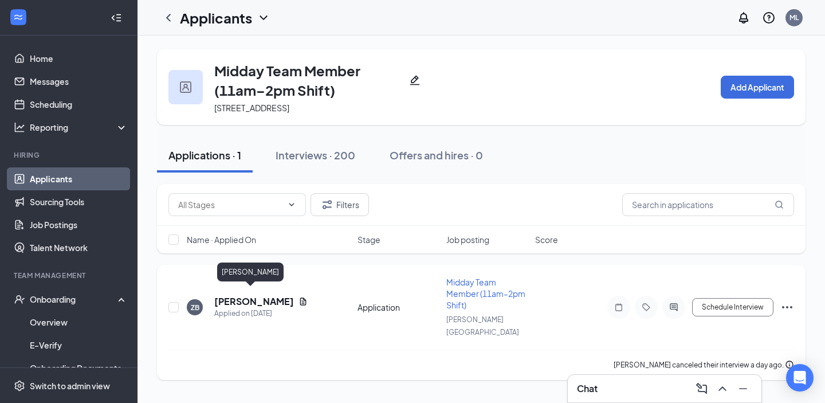
click at [245, 308] on div "Applied on [DATE]" at bounding box center [260, 313] width 93 height 11
click at [246, 295] on h5 "[PERSON_NAME]" at bounding box center [254, 301] width 80 height 13
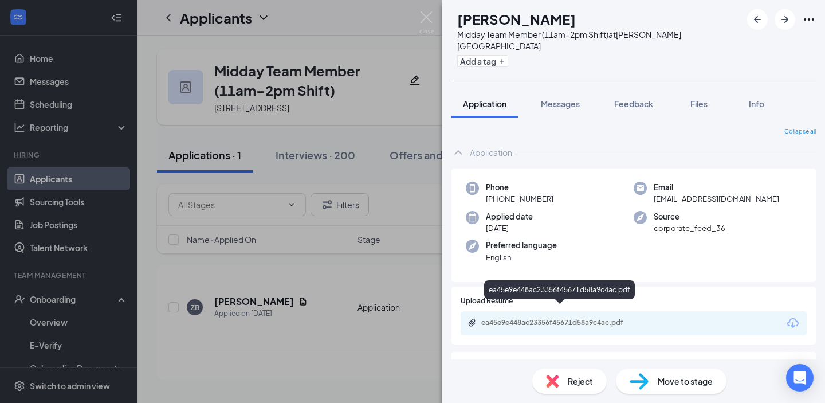
click at [556, 318] on div "ea45e9e448ac23356f45671d58a9c4ac.pdf" at bounding box center [561, 322] width 160 height 9
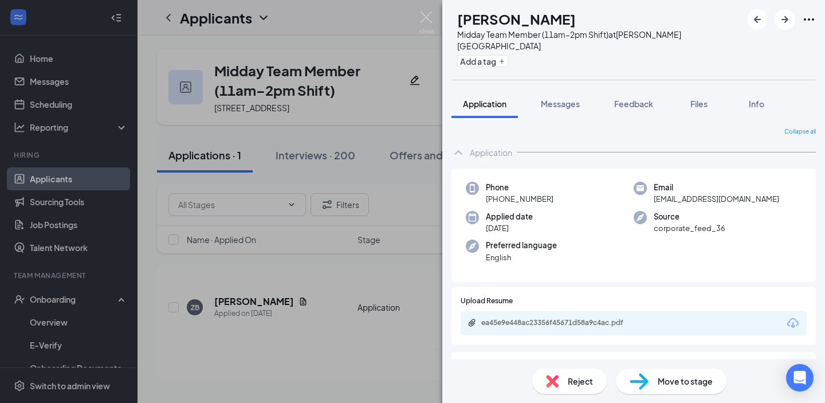
click at [568, 378] on span "Reject" at bounding box center [580, 381] width 25 height 13
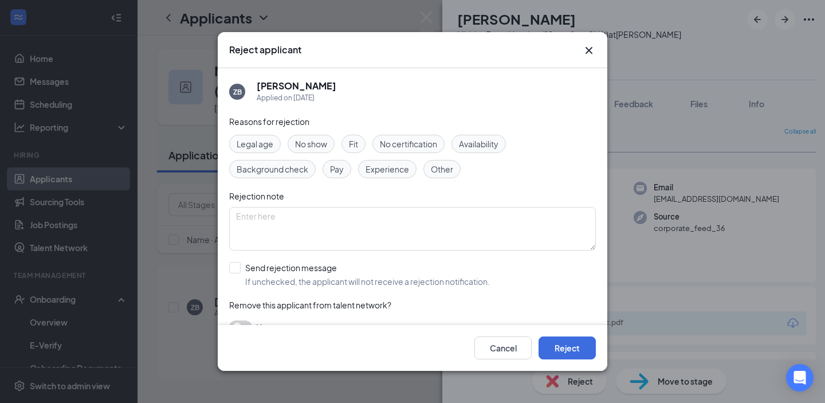
click at [354, 143] on span "Fit" at bounding box center [353, 144] width 9 height 13
click at [299, 270] on input "Send rejection message If unchecked, the applicant will not receive a rejection…" at bounding box center [359, 274] width 261 height 25
checkbox input "true"
click at [562, 336] on button "Reject" at bounding box center [567, 347] width 57 height 23
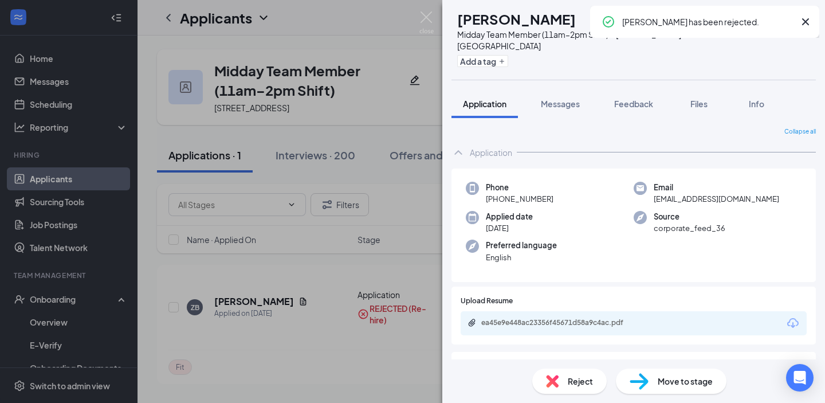
click at [227, 215] on div "ZB [PERSON_NAME] Midday Team Member (11am–2pm Shift) at [PERSON_NAME][GEOGRAPHI…" at bounding box center [412, 201] width 825 height 403
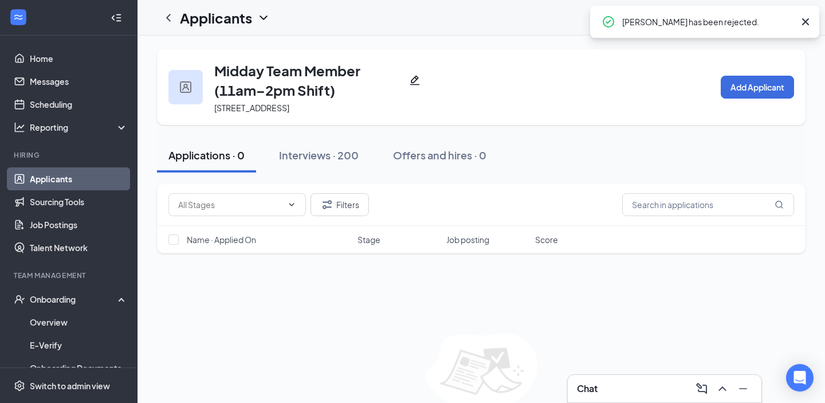
click at [77, 168] on link "Applicants" at bounding box center [79, 178] width 98 height 23
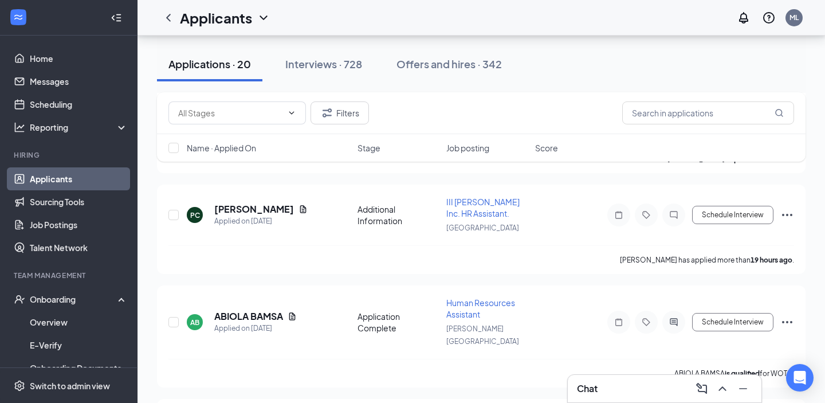
scroll to position [3307, 0]
